Goal: Task Accomplishment & Management: Manage account settings

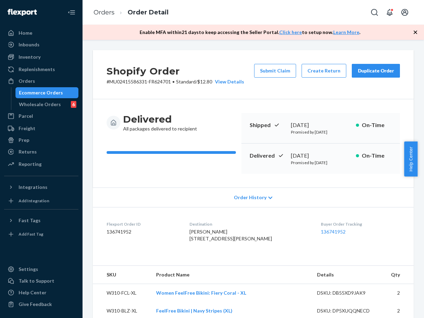
click at [102, 15] on link "Orders" at bounding box center [103, 13] width 21 height 8
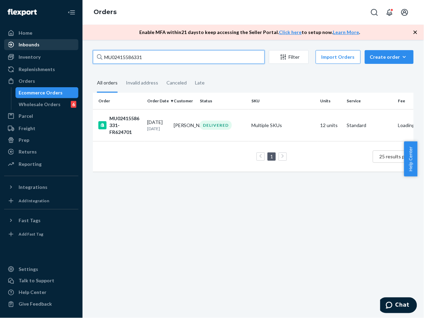
drag, startPoint x: 155, startPoint y: 54, endPoint x: 68, endPoint y: 48, distance: 87.1
click at [68, 48] on div "Home Inbounds Shipping Plans Problems Inventory Products Branded Packaging Repl…" at bounding box center [212, 159] width 424 height 318
paste input "617467"
type input "MU02415617467"
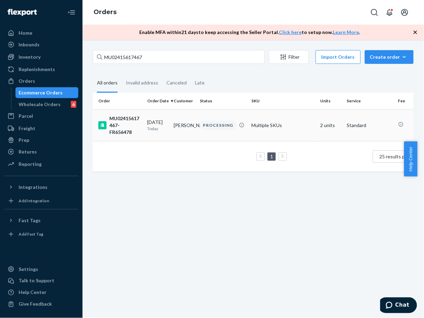
click at [136, 120] on div "MU02415617467-FR656478" at bounding box center [119, 125] width 43 height 21
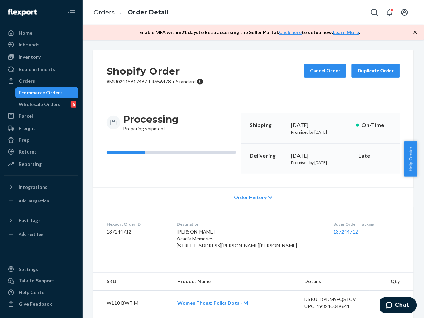
click at [326, 199] on div "Order History" at bounding box center [253, 198] width 321 height 20
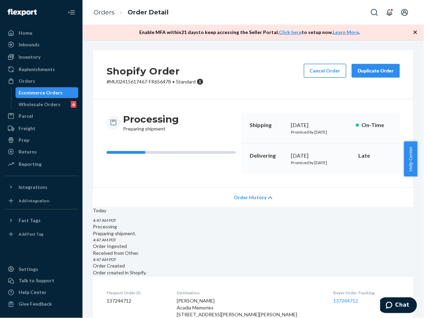
click at [315, 75] on button "Cancel Order" at bounding box center [325, 71] width 42 height 14
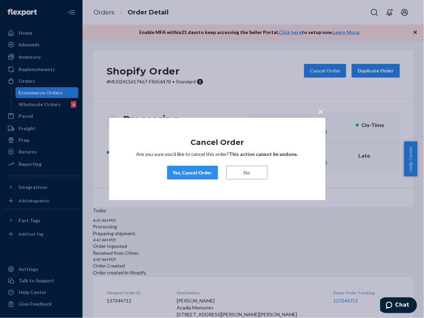
click at [191, 170] on div "Yes, Cancel Order" at bounding box center [192, 172] width 39 height 7
